Goal: Information Seeking & Learning: Learn about a topic

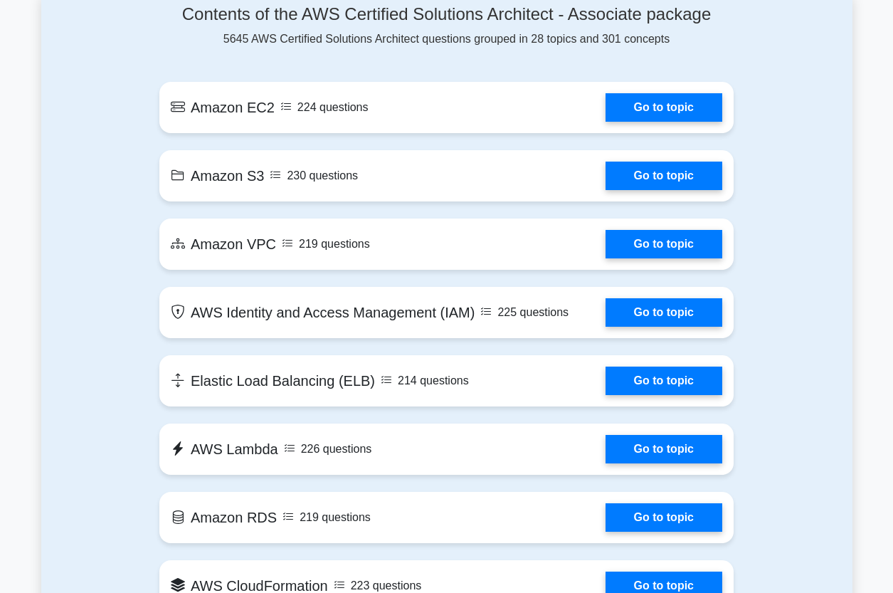
scroll to position [809, 0]
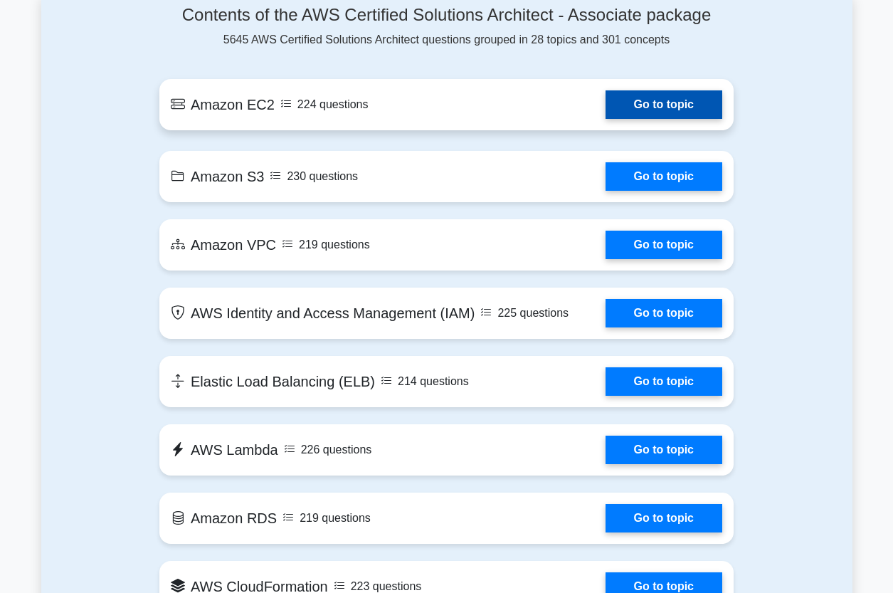
click at [655, 119] on link "Go to topic" at bounding box center [664, 104] width 117 height 28
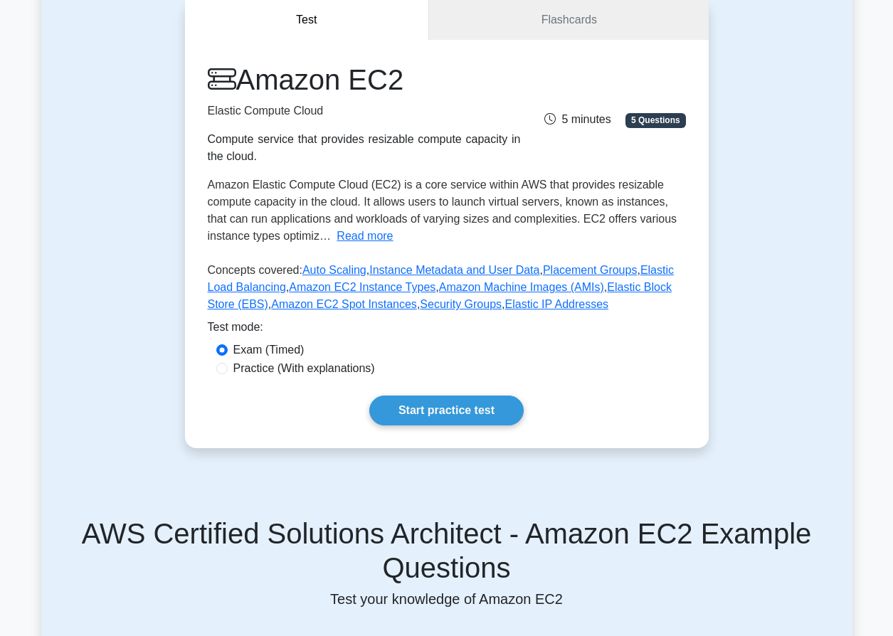
scroll to position [148, 0]
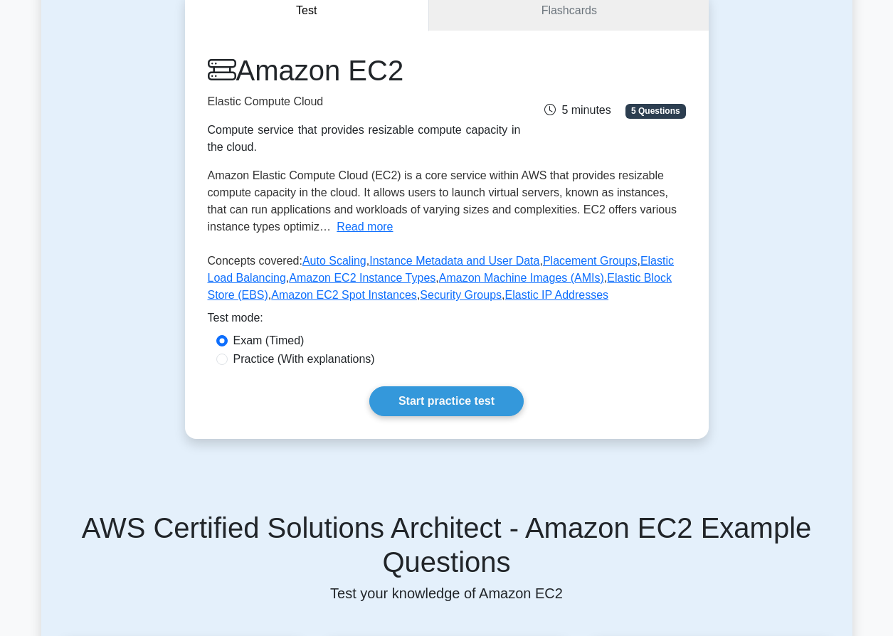
click at [226, 365] on input "Practice (With explanations)" at bounding box center [221, 359] width 11 height 11
radio input "true"
click at [475, 416] on link "Start practice test" at bounding box center [446, 401] width 154 height 30
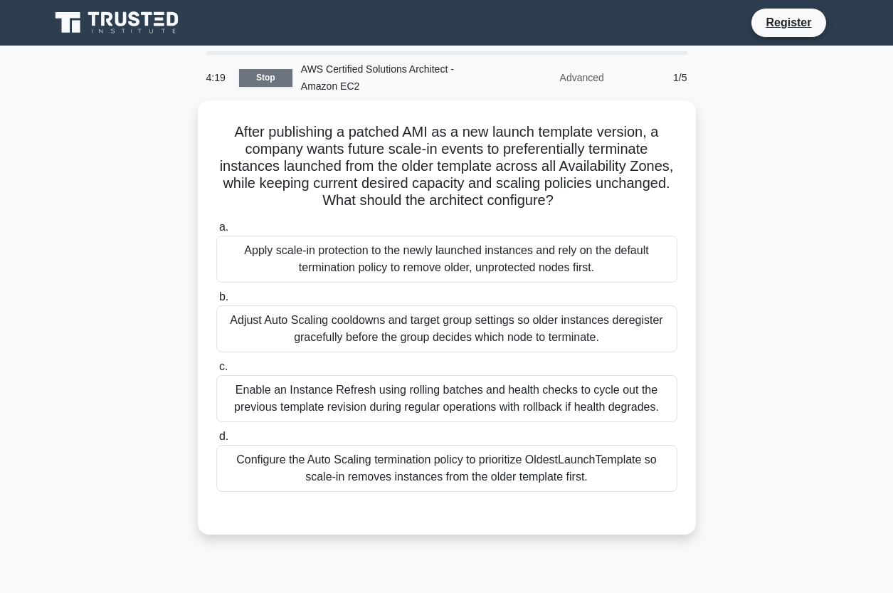
click at [276, 75] on link "Stop" at bounding box center [265, 78] width 53 height 18
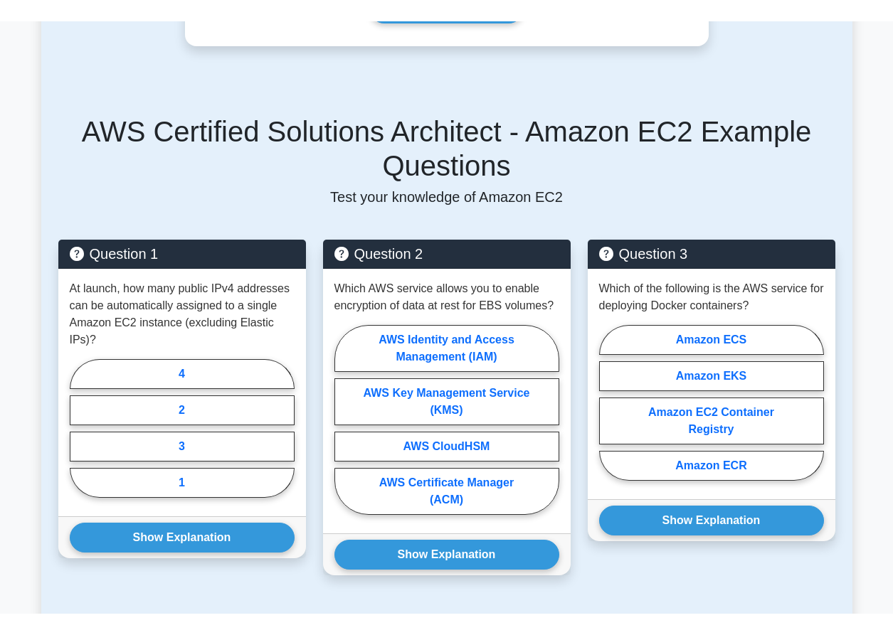
scroll to position [565, 0]
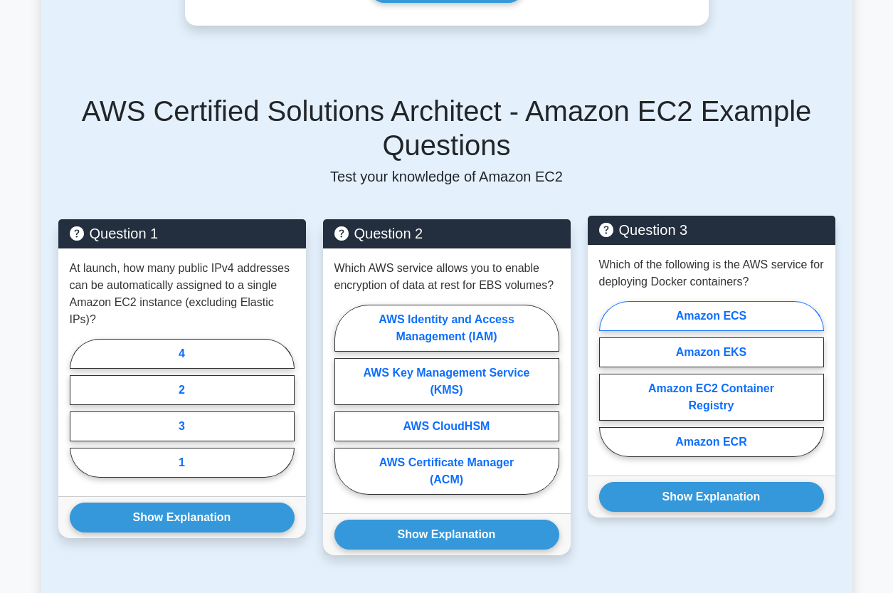
click at [730, 331] on label "Amazon ECS" at bounding box center [711, 316] width 225 height 30
click at [608, 379] on input "Amazon ECS" at bounding box center [603, 383] width 9 height 9
radio input "true"
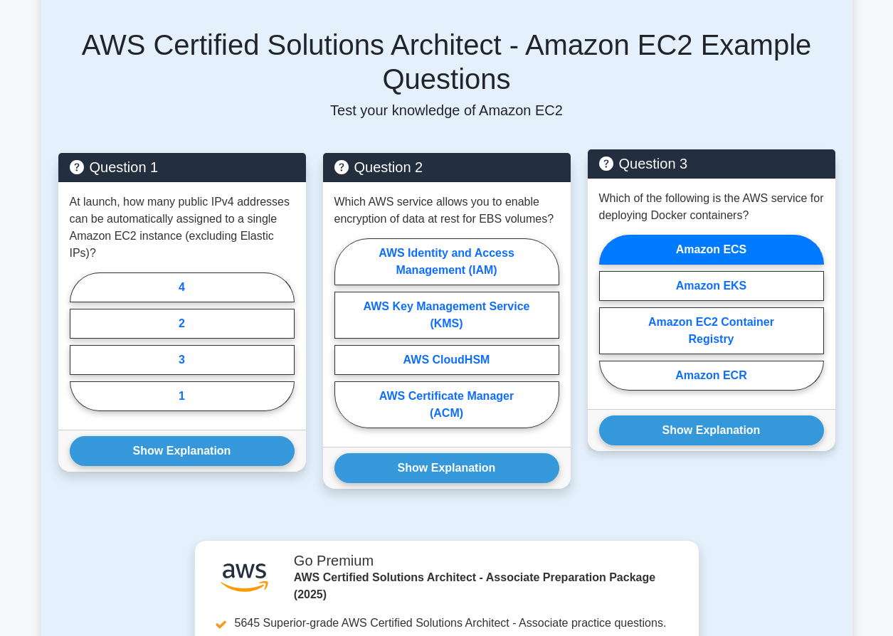
scroll to position [645, 0]
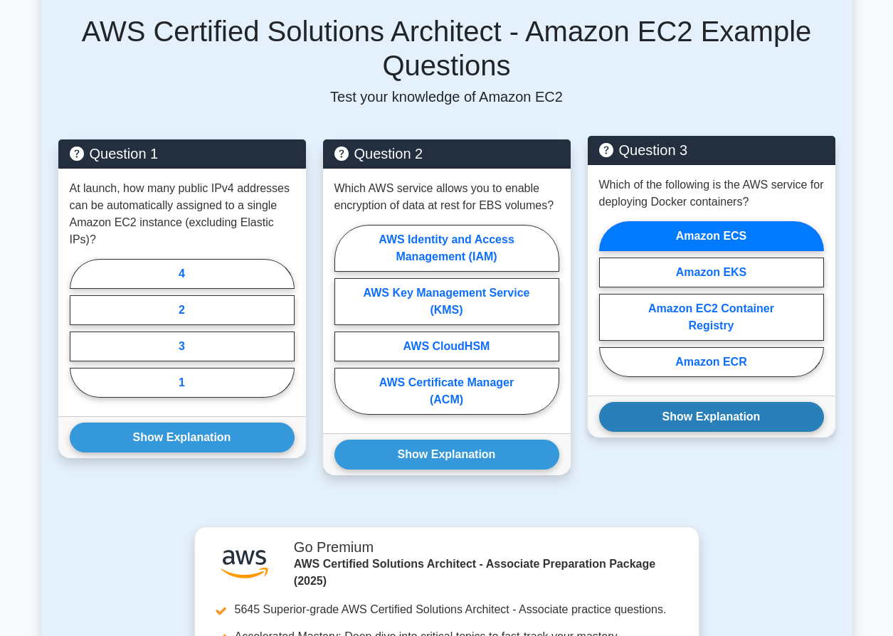
click at [749, 432] on button "Show Explanation" at bounding box center [711, 417] width 225 height 30
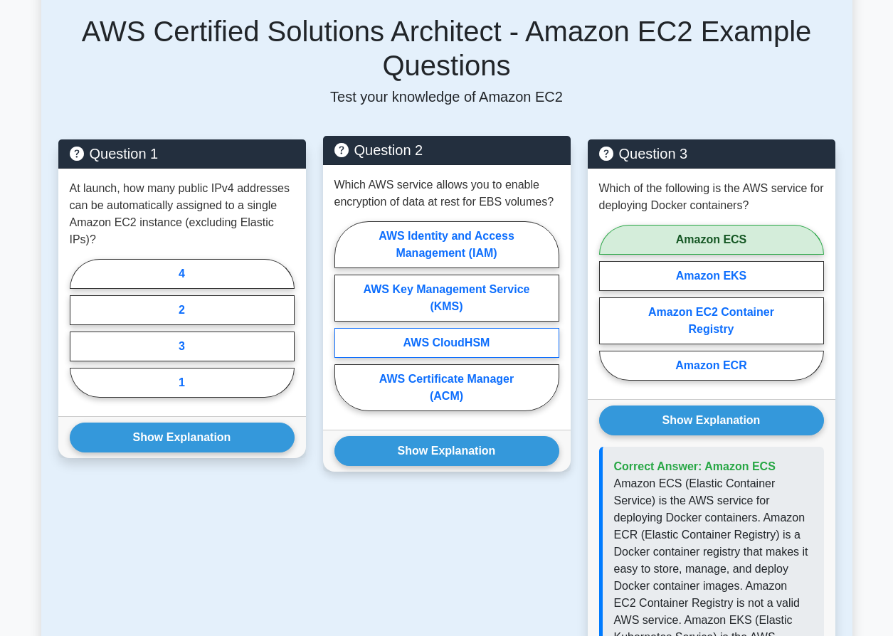
click at [491, 358] on label "AWS CloudHSM" at bounding box center [446, 343] width 225 height 30
click at [344, 325] on input "AWS CloudHSM" at bounding box center [338, 320] width 9 height 9
radio input "true"
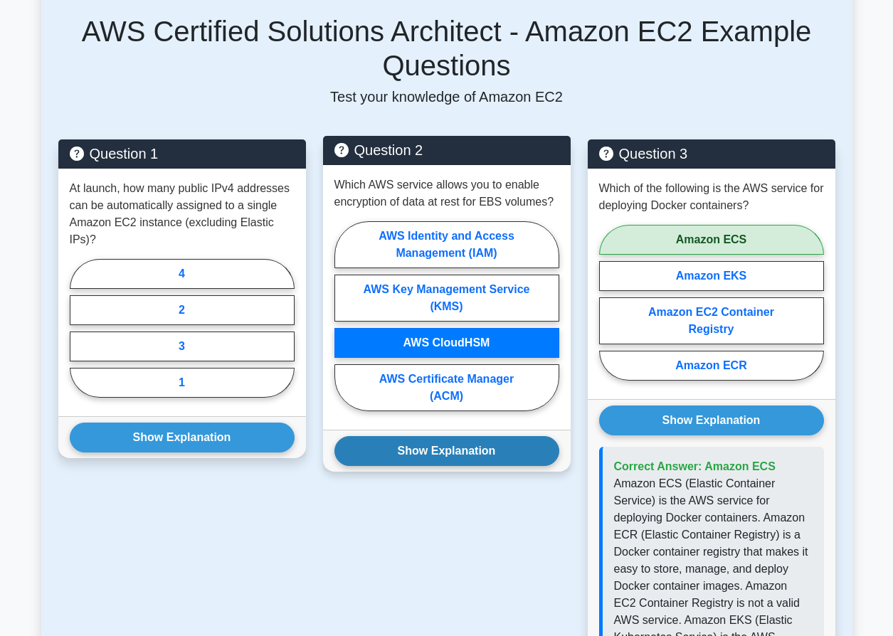
click at [433, 466] on button "Show Explanation" at bounding box center [446, 451] width 225 height 30
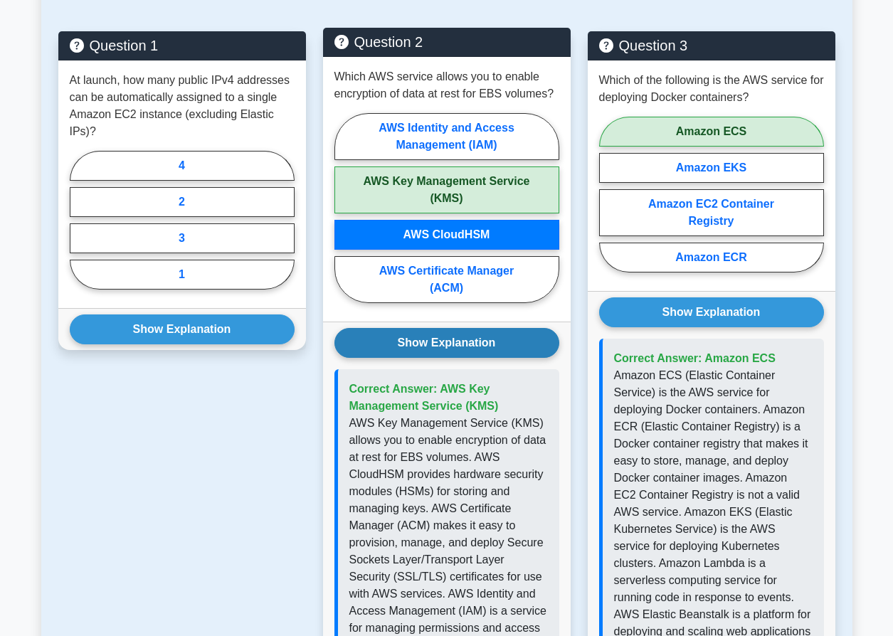
scroll to position [754, 0]
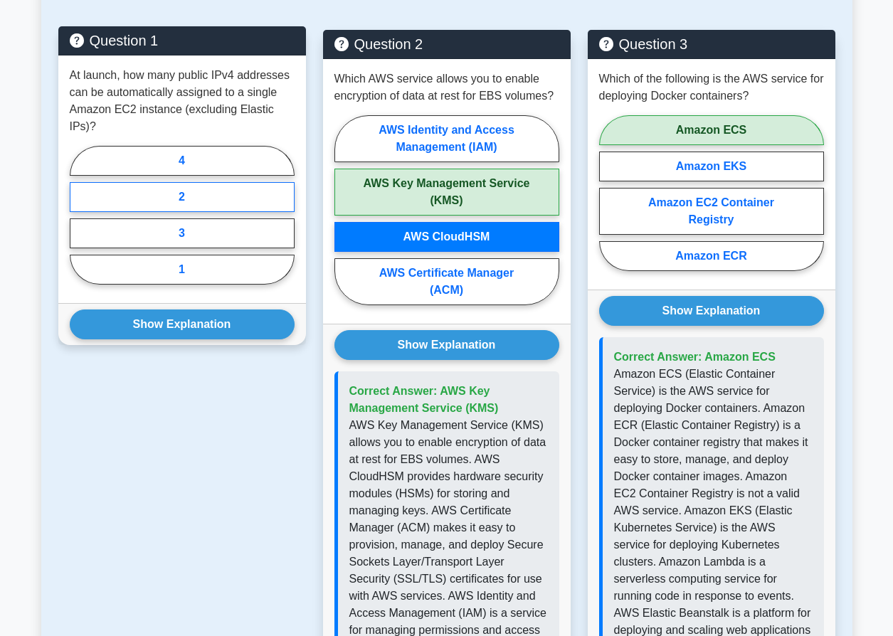
click at [280, 212] on label "2" at bounding box center [182, 197] width 225 height 30
click at [79, 224] on input "2" at bounding box center [74, 219] width 9 height 9
radio input "true"
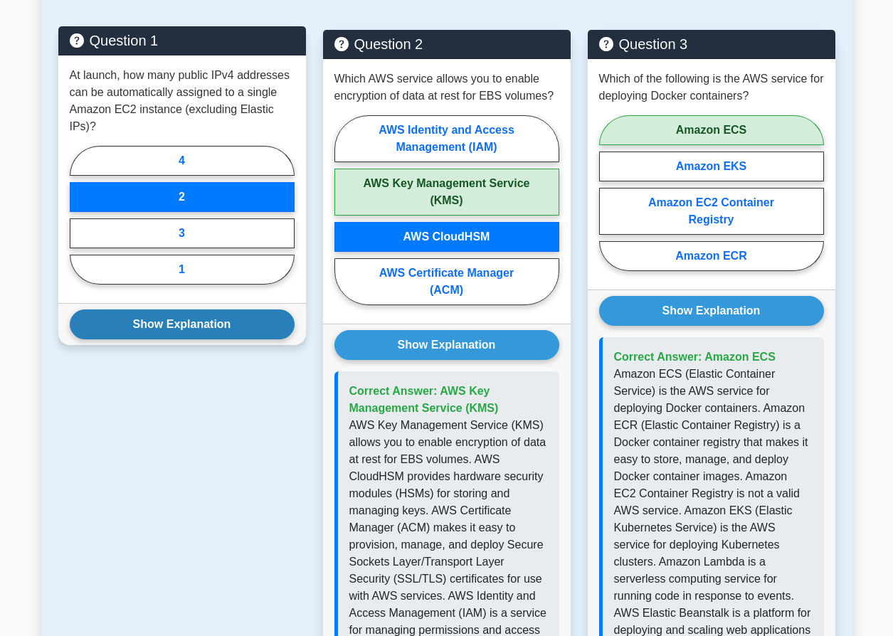
click at [233, 339] on button "Show Explanation" at bounding box center [182, 325] width 225 height 30
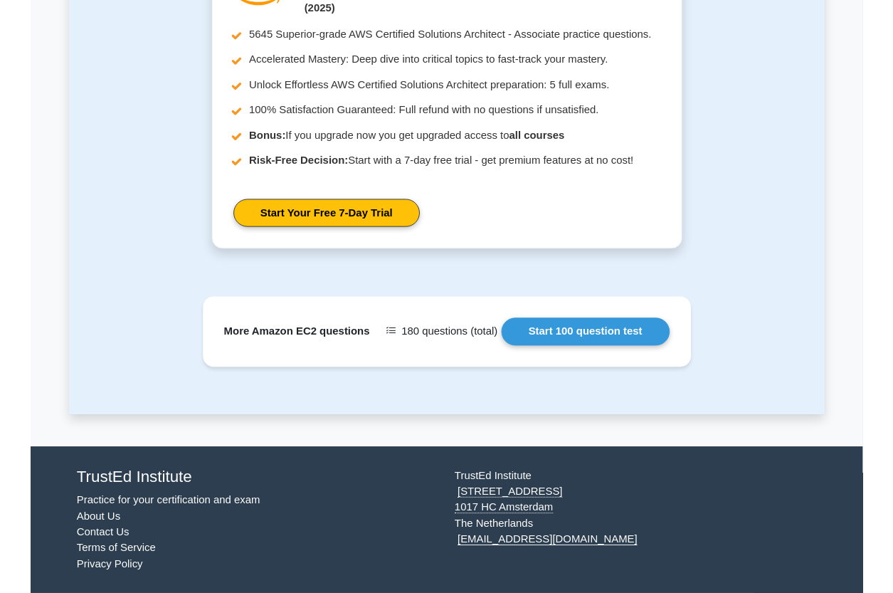
scroll to position [1841, 0]
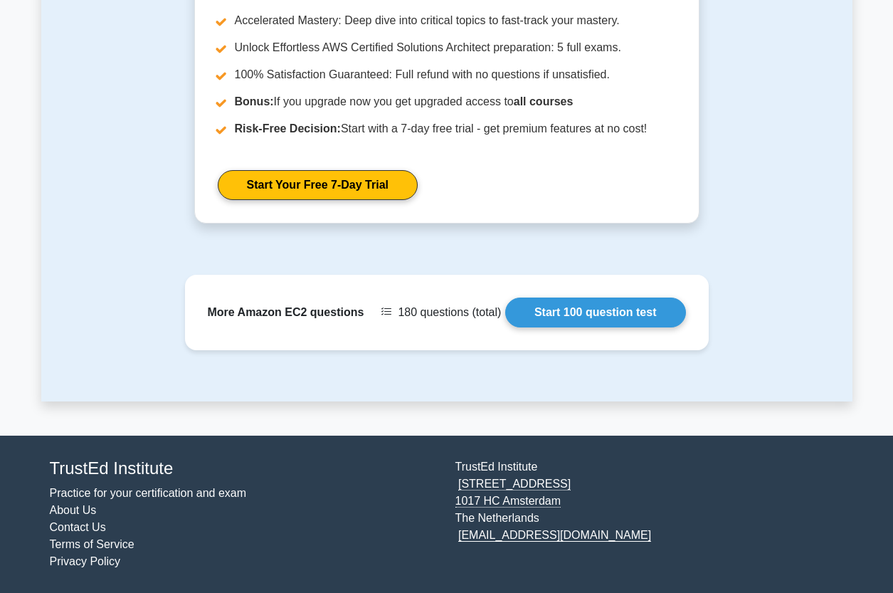
click at [65, 516] on link "About Us" at bounding box center [73, 510] width 47 height 12
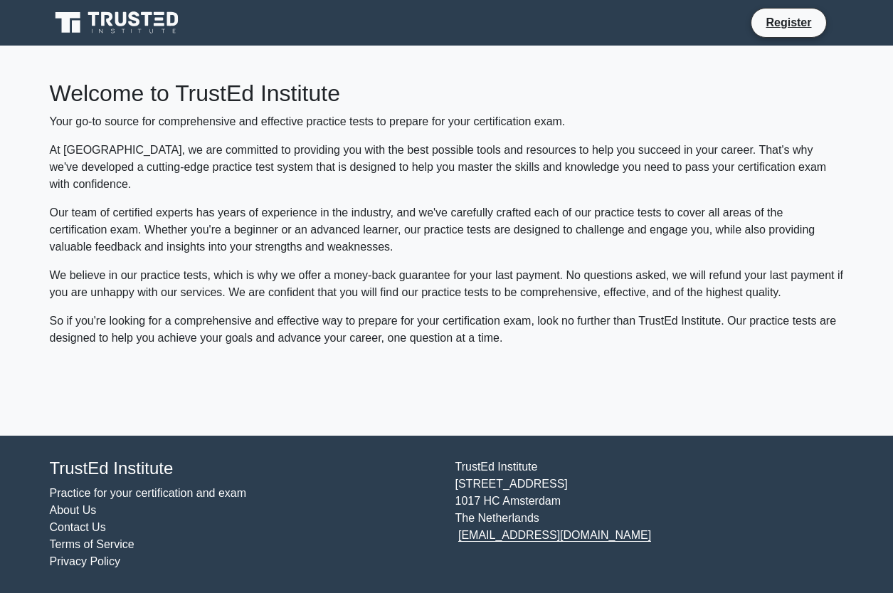
click at [118, 20] on icon at bounding box center [120, 19] width 11 height 14
